Goal: Task Accomplishment & Management: Complete application form

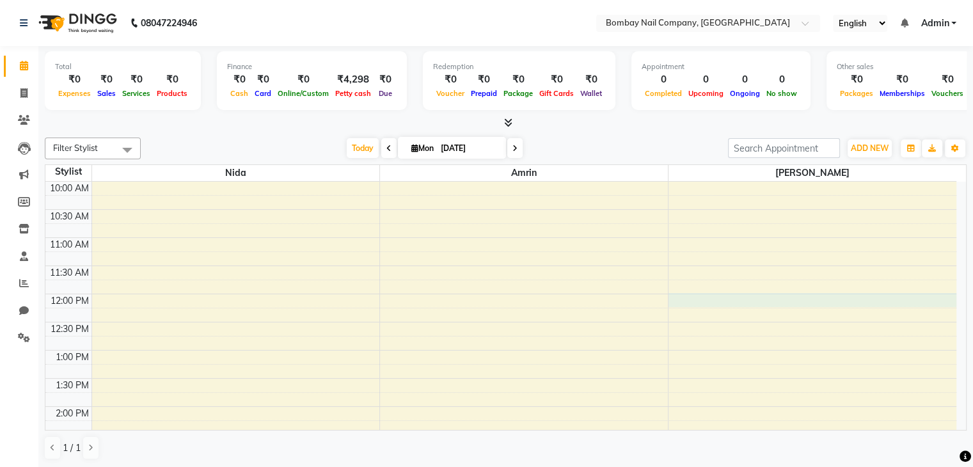
drag, startPoint x: 0, startPoint y: 0, endPoint x: 756, endPoint y: 297, distance: 812.2
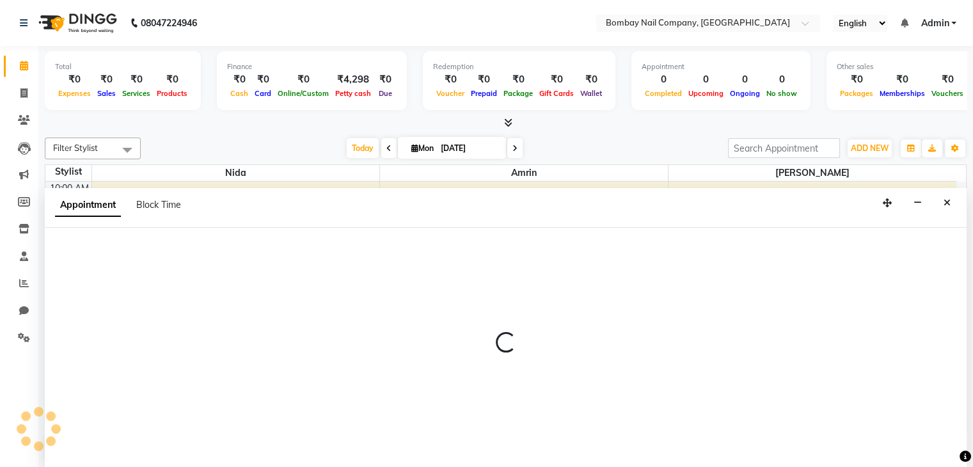
scroll to position [1, 0]
select select "90273"
select select "tentative"
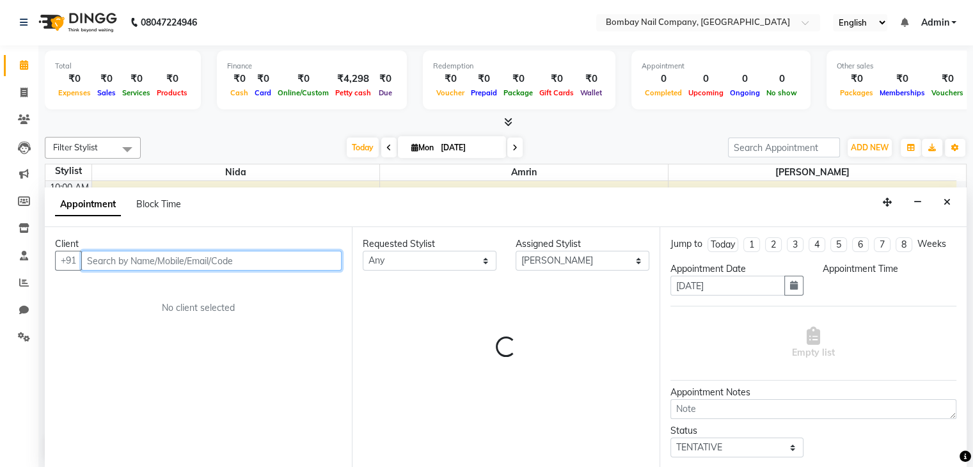
select select "720"
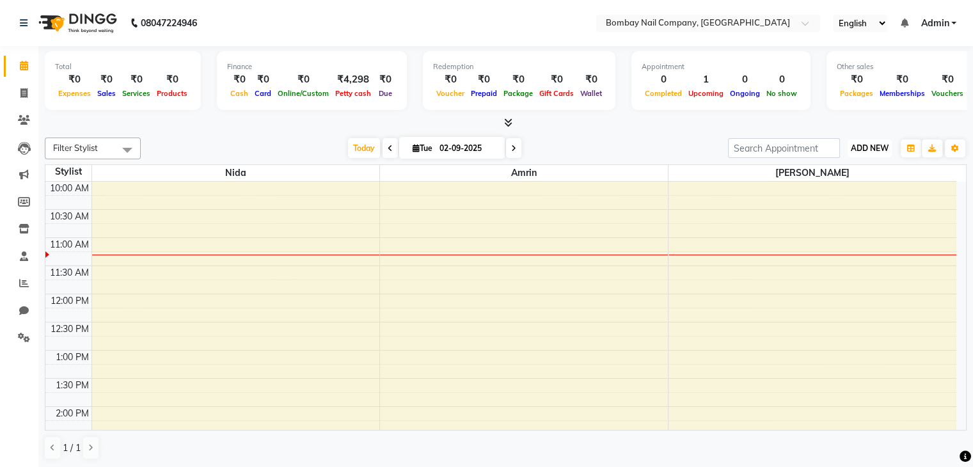
click at [862, 151] on span "ADD NEW" at bounding box center [870, 148] width 38 height 10
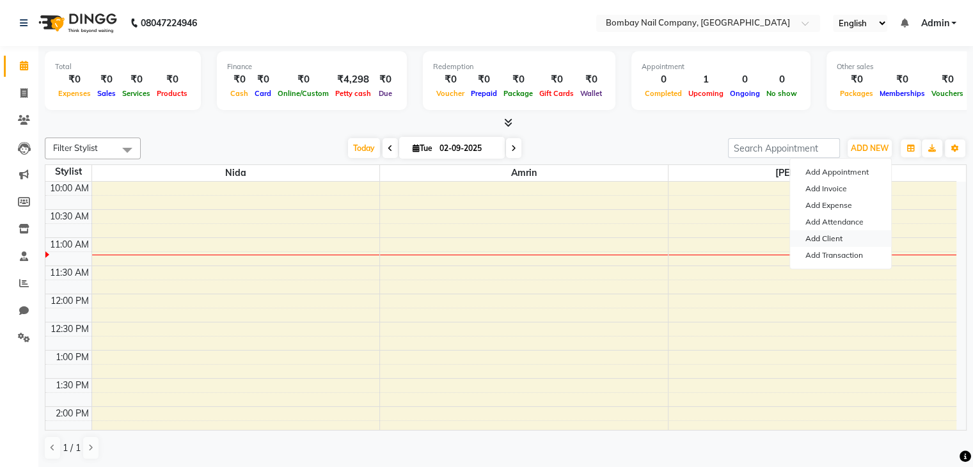
click at [829, 239] on link "Add Client" at bounding box center [840, 238] width 101 height 17
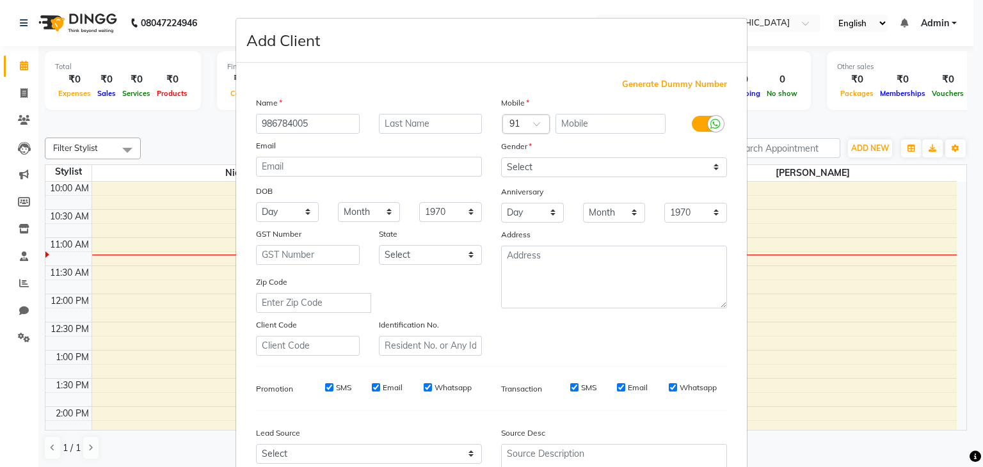
type input "9867840050"
click at [327, 126] on input "9867840050" at bounding box center [308, 124] width 104 height 20
click at [595, 120] on input "text" at bounding box center [610, 124] width 111 height 20
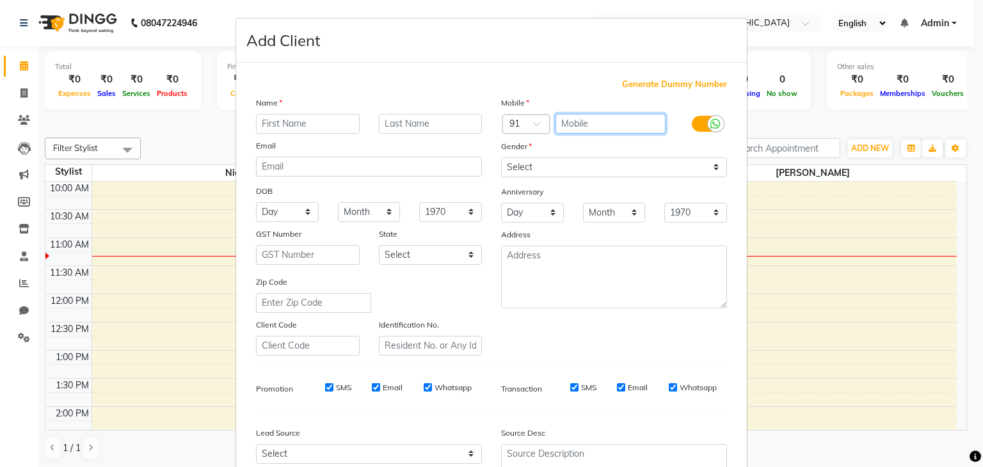
paste input "9867840050"
type input "9867840050"
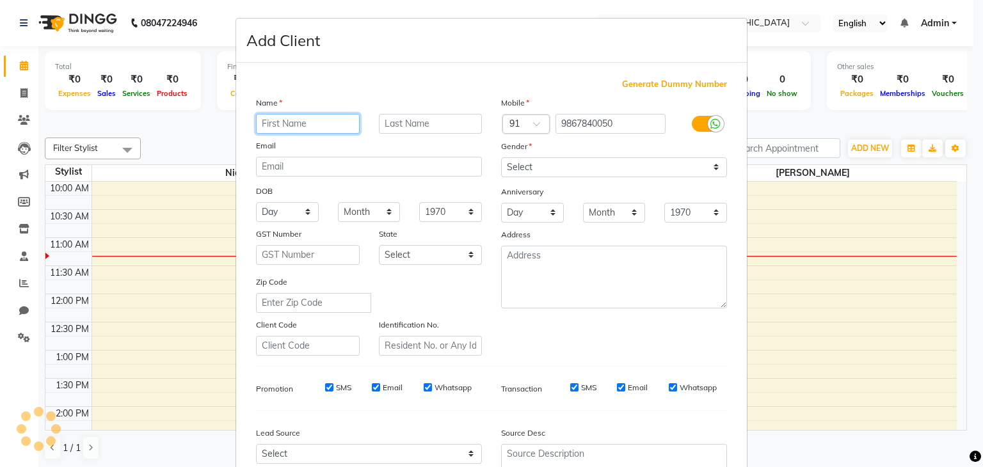
click at [322, 116] on input "text" at bounding box center [308, 124] width 104 height 20
type input "Sherali"
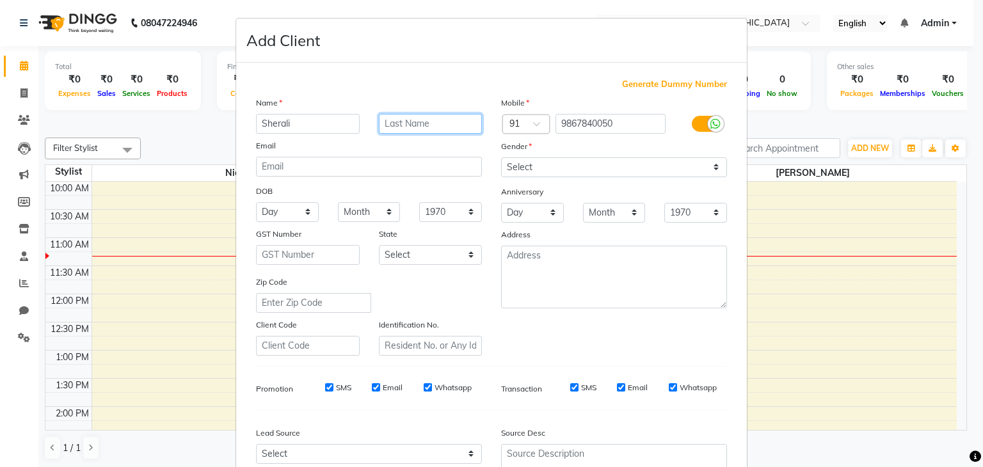
click at [391, 124] on input "text" at bounding box center [431, 124] width 104 height 20
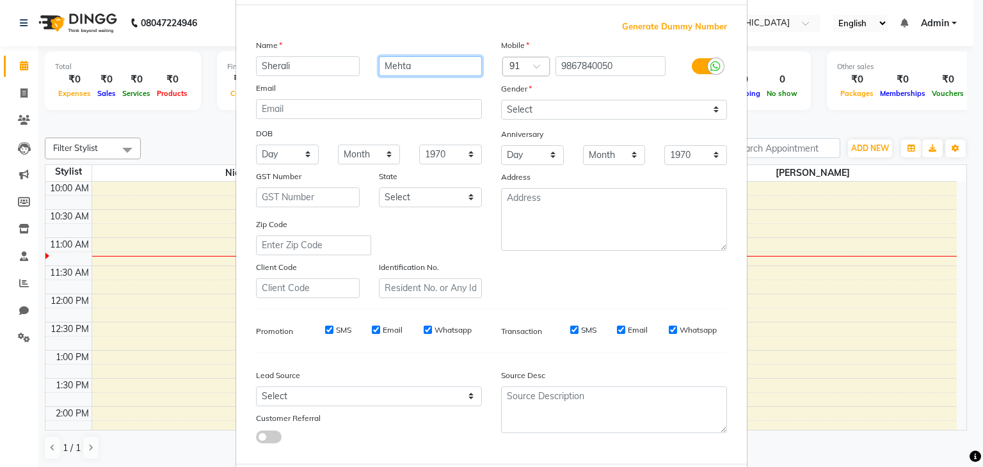
scroll to position [61, 0]
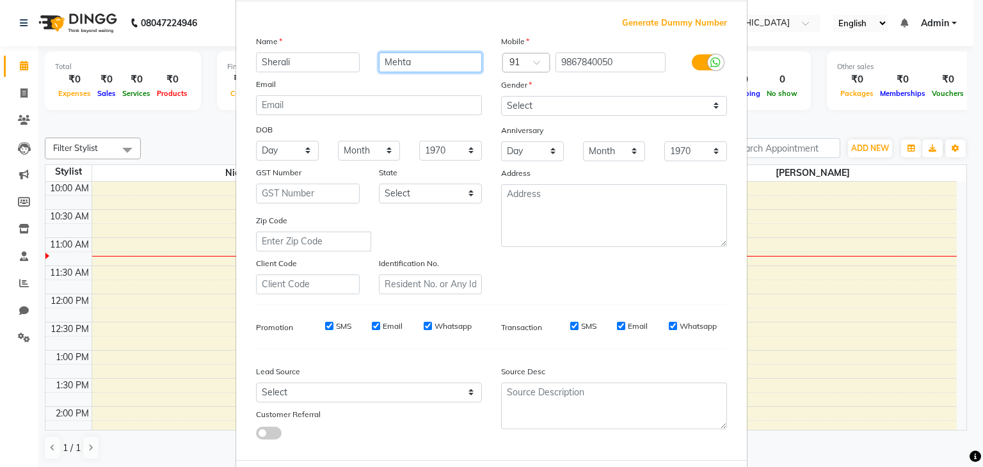
type input "Mehta"
click at [423, 326] on input "Whatsapp" at bounding box center [427, 326] width 8 height 8
checkbox input "false"
click at [669, 332] on div "Whatsapp" at bounding box center [692, 326] width 48 height 12
click at [668, 330] on input "Whatsapp" at bounding box center [672, 326] width 8 height 8
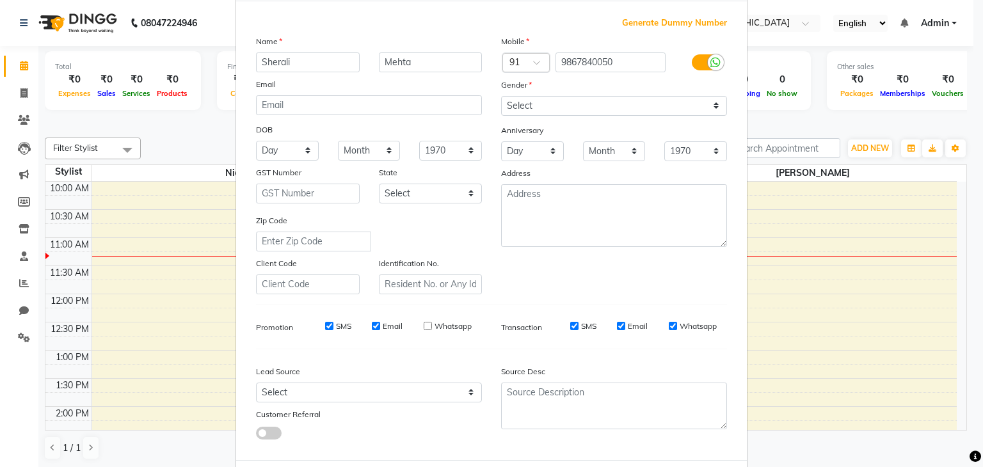
checkbox input "false"
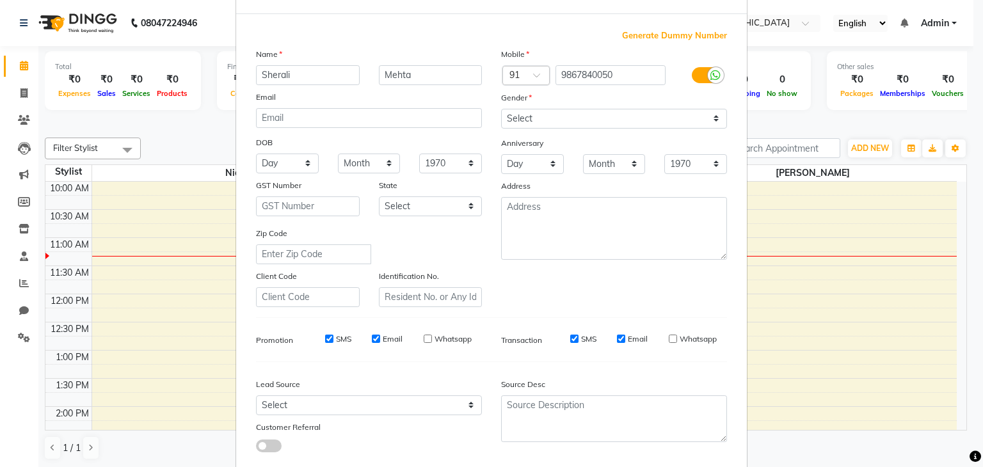
scroll to position [48, 0]
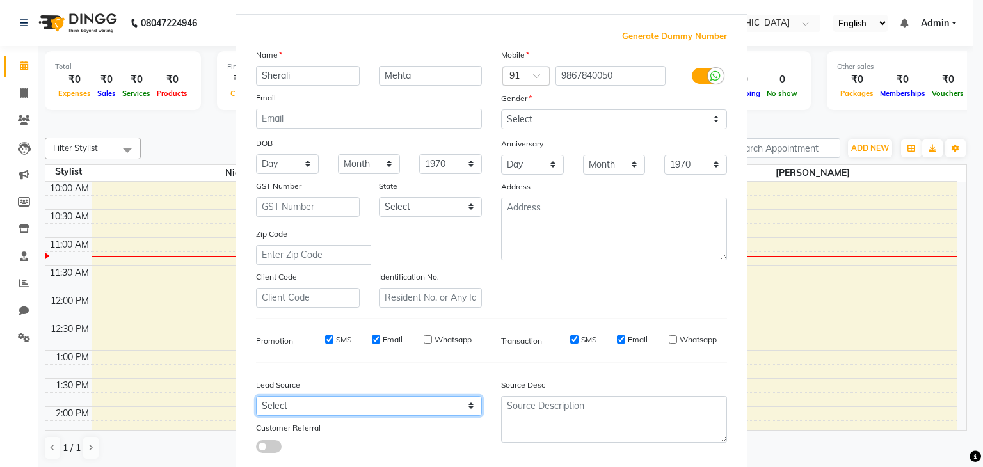
click at [310, 407] on select "Select Walk-in Referral Internet Friend Word of Mouth Advertisement Facebook Ju…" at bounding box center [369, 406] width 226 height 20
select select "56828"
click at [256, 401] on select "Select Walk-in Referral Internet Friend Word of Mouth Advertisement Facebook Ju…" at bounding box center [369, 406] width 226 height 20
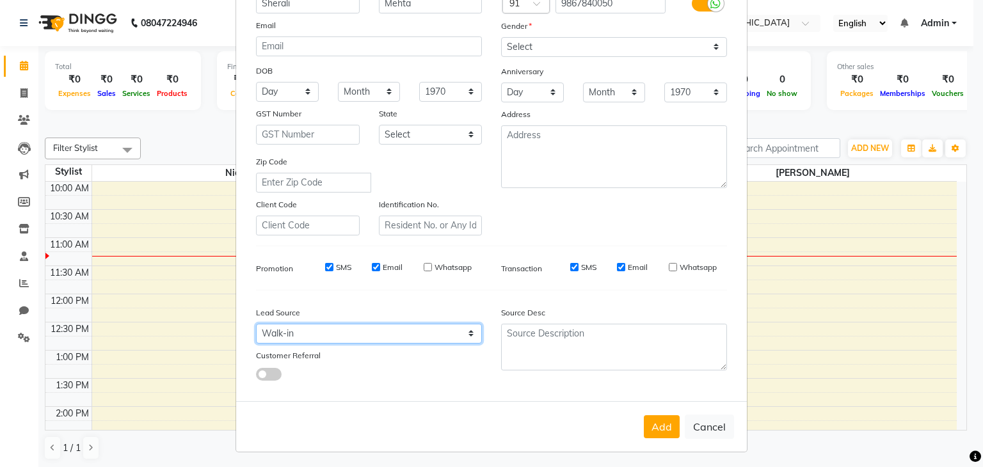
scroll to position [122, 0]
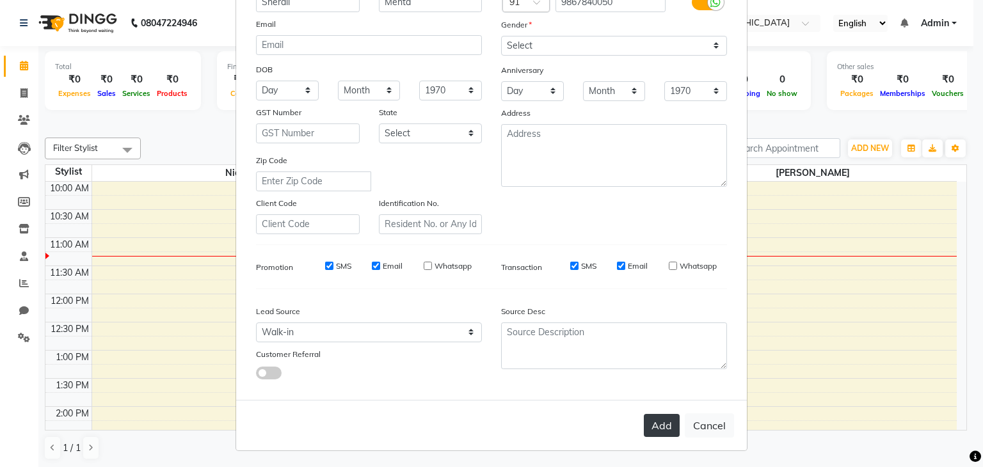
click at [663, 427] on button "Add" at bounding box center [661, 425] width 36 height 23
click at [661, 428] on button "Add" at bounding box center [661, 425] width 36 height 23
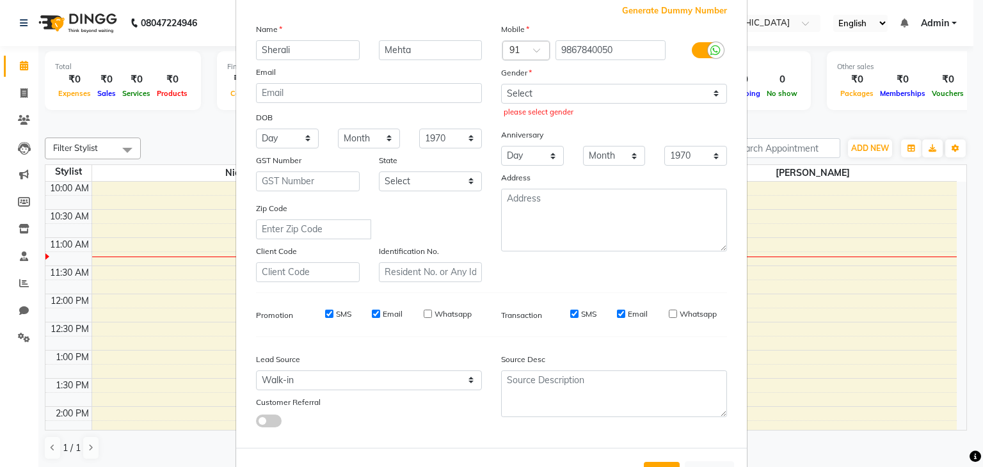
scroll to position [73, 0]
click at [649, 91] on select "Select Male Female Other Prefer Not To Say" at bounding box center [614, 94] width 226 height 20
select select "female"
click at [501, 84] on select "Select Male Female Other Prefer Not To Say" at bounding box center [614, 94] width 226 height 20
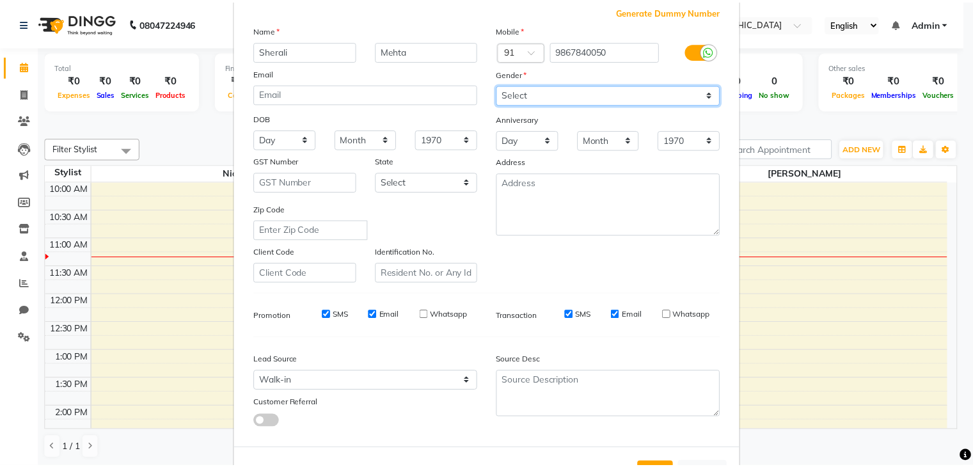
scroll to position [130, 0]
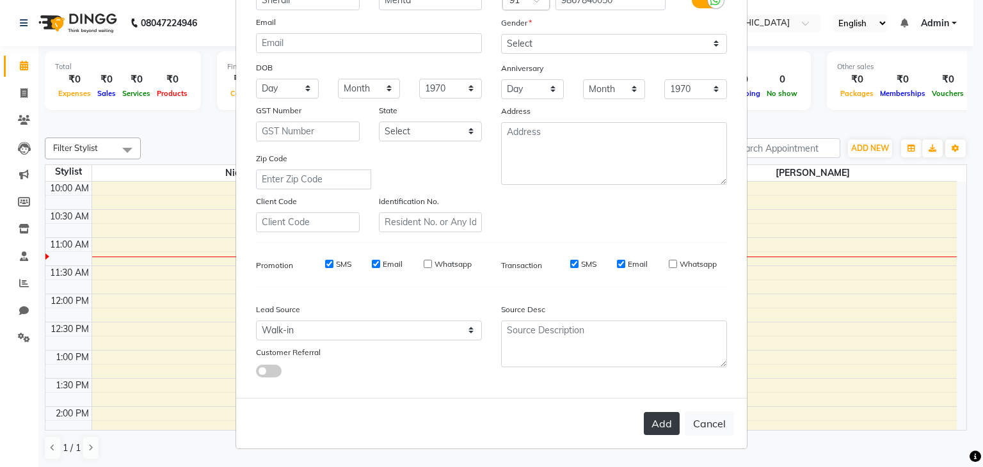
click at [649, 429] on button "Add" at bounding box center [661, 423] width 36 height 23
select select
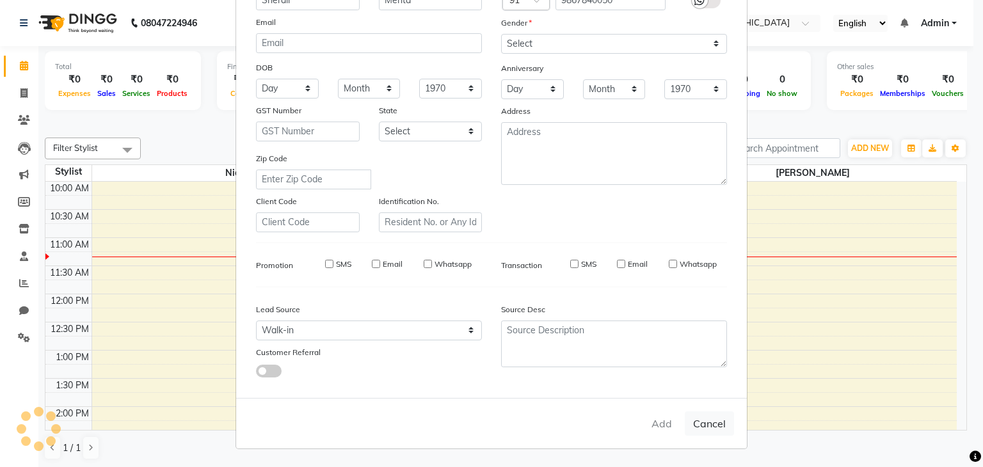
select select
checkbox input "false"
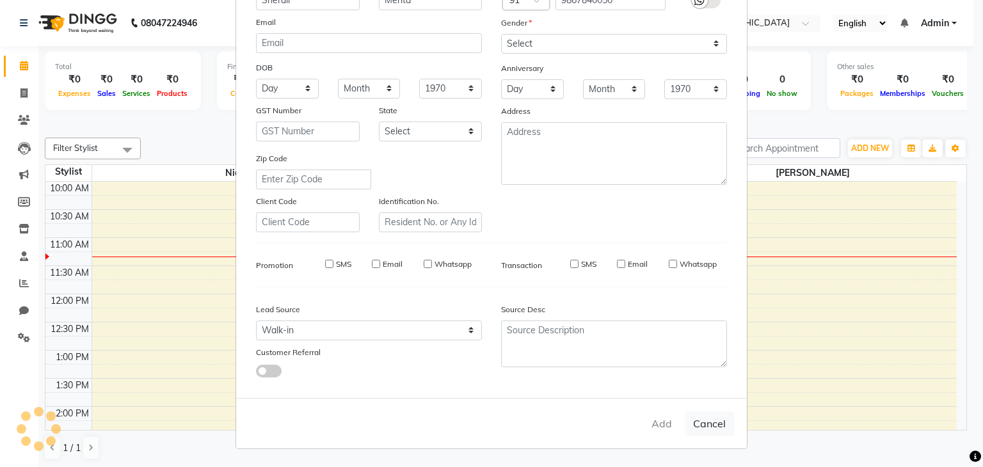
checkbox input "false"
